Goal: Navigation & Orientation: Find specific page/section

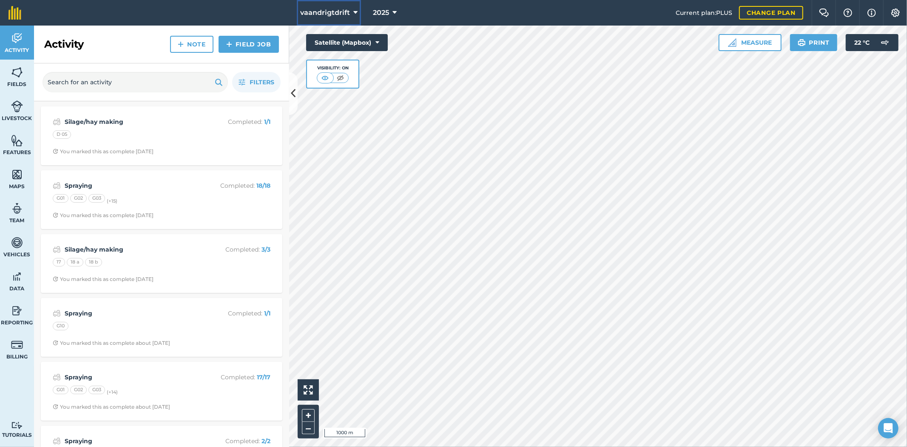
click at [338, 14] on span "vaandrigtdrift" at bounding box center [325, 13] width 50 height 10
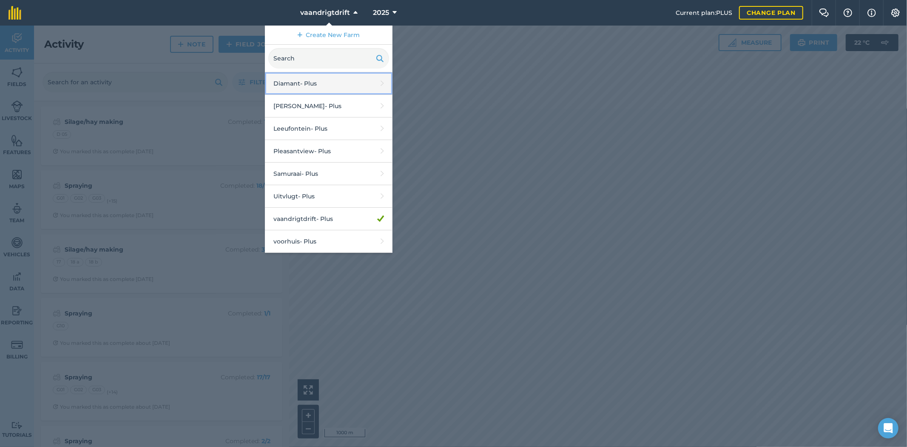
click at [338, 86] on link "Diamant - Plus" at bounding box center [329, 83] width 128 height 23
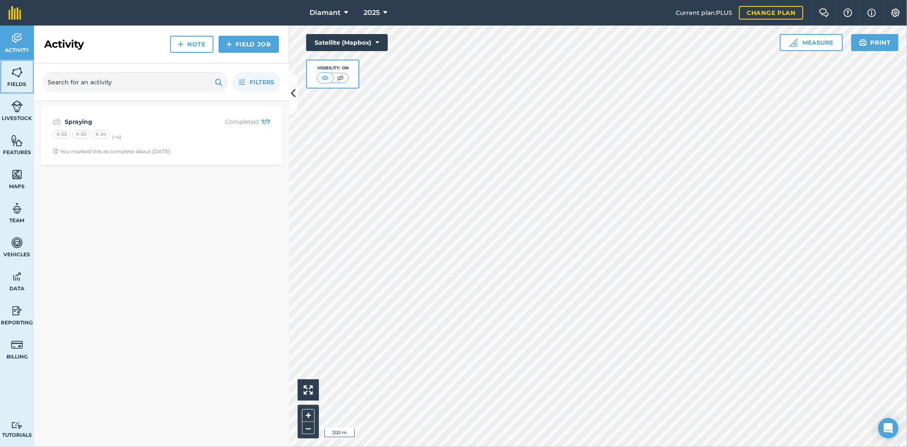
click at [19, 70] on img at bounding box center [17, 72] width 12 height 13
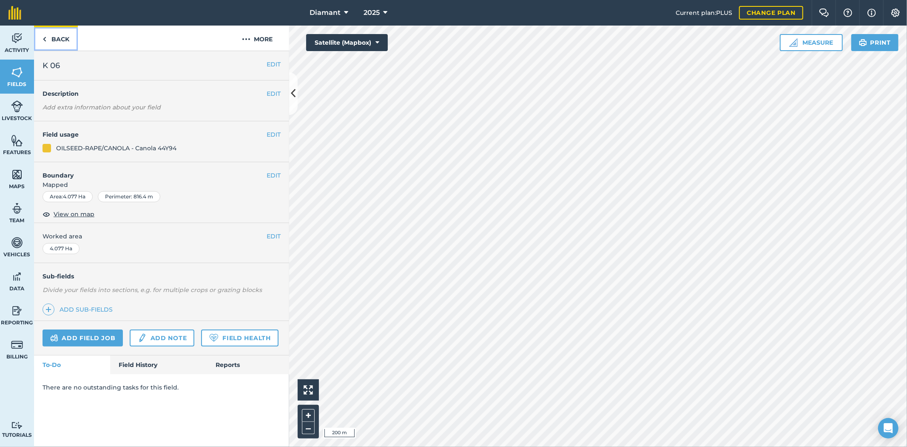
click at [65, 32] on link "Back" at bounding box center [56, 38] width 44 height 25
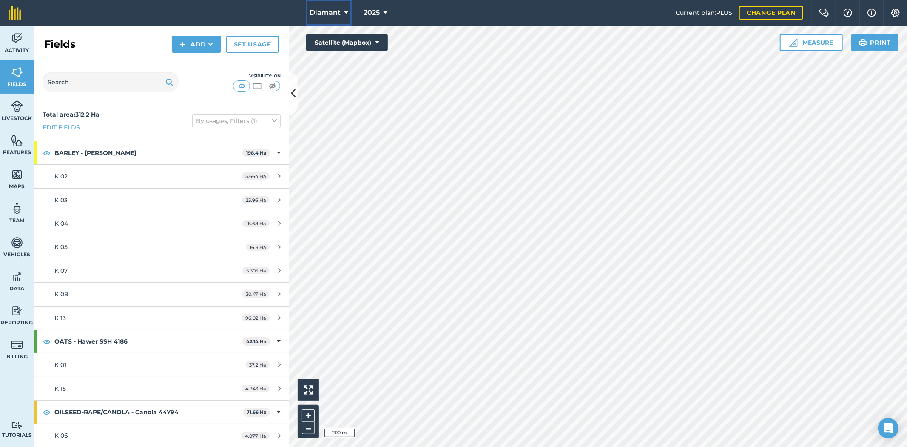
click at [333, 23] on button "Diamant" at bounding box center [329, 13] width 46 height 26
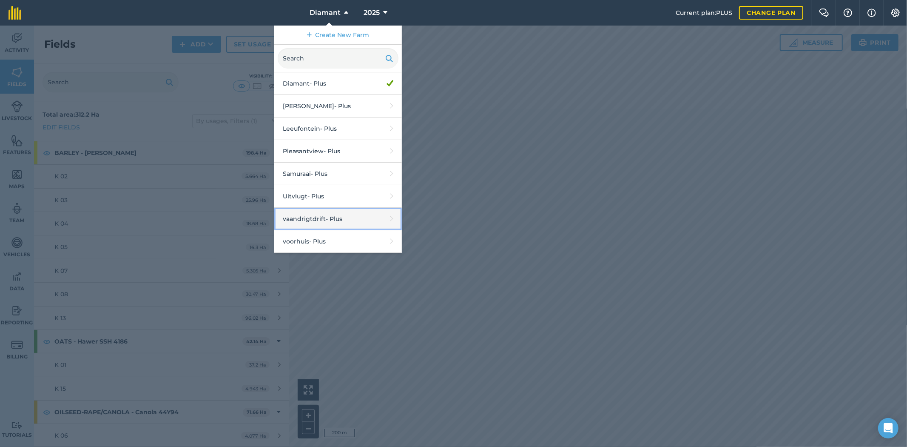
click at [359, 213] on link "vaandrigtdrift - Plus" at bounding box center [338, 219] width 128 height 23
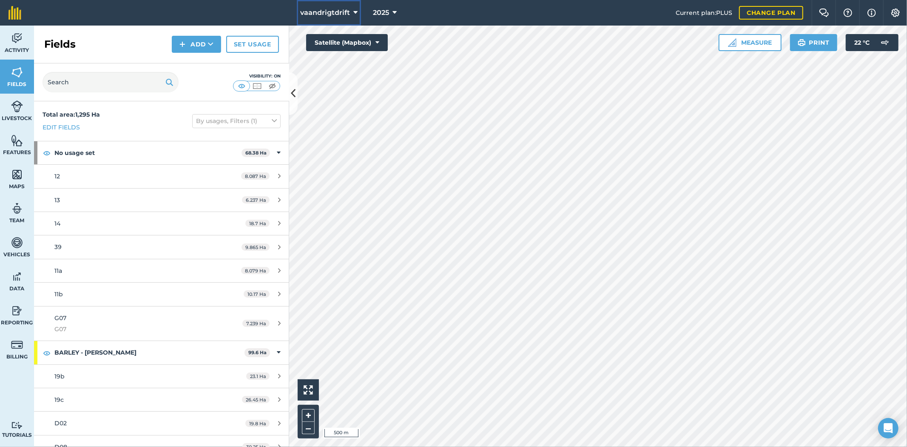
drag, startPoint x: 321, startPoint y: 13, endPoint x: 319, endPoint y: 20, distance: 6.5
click at [321, 13] on span "vaandrigtdrift" at bounding box center [325, 13] width 50 height 10
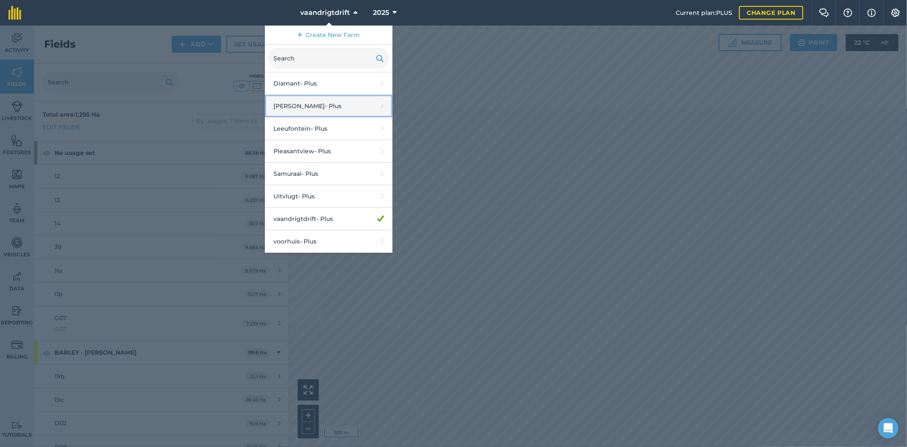
click at [316, 99] on link "Drew - Plus" at bounding box center [329, 106] width 128 height 23
